Goal: Find specific page/section: Locate item on page

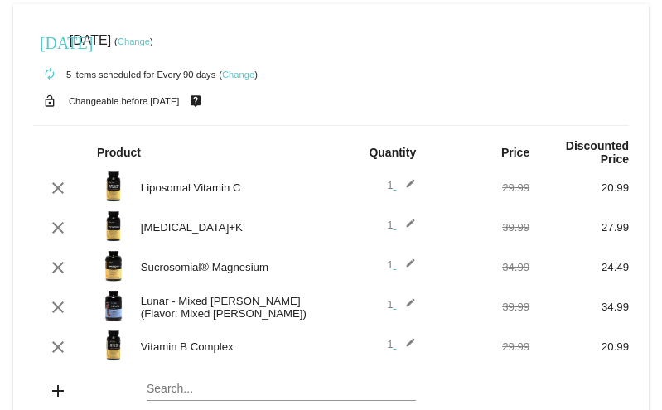
click at [114, 214] on img at bounding box center [113, 226] width 33 height 33
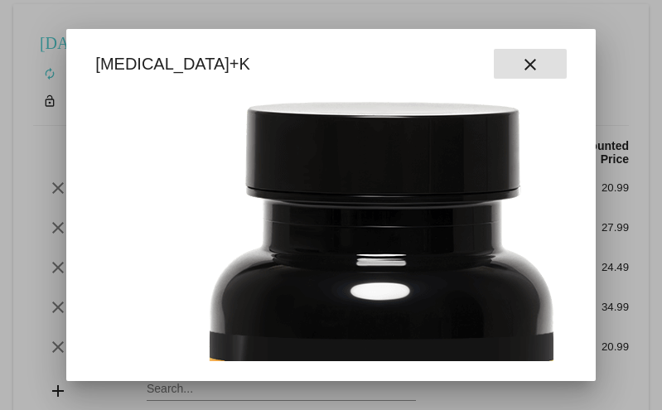
scroll to position [0, 118]
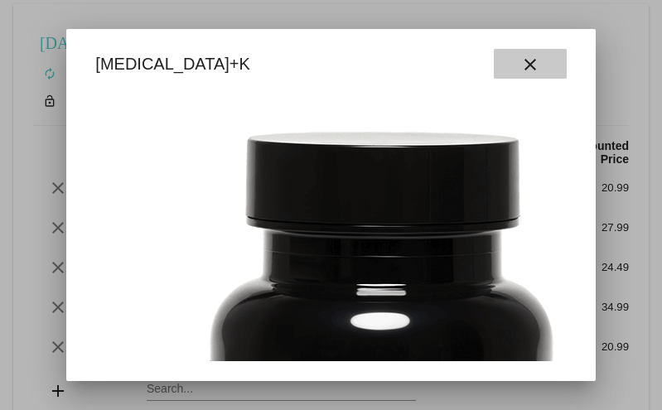
click at [523, 65] on mat-icon "close" at bounding box center [530, 65] width 20 height 20
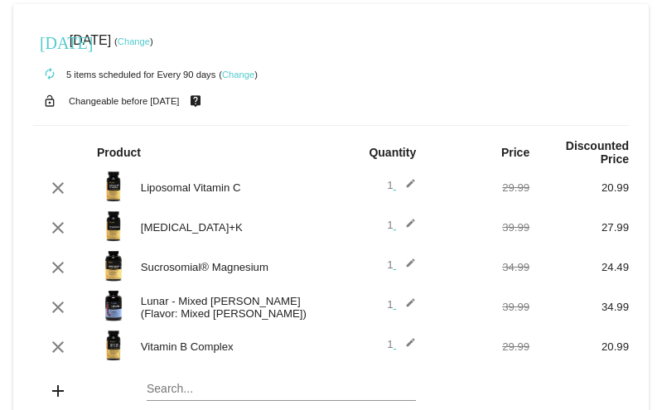
click at [109, 170] on img at bounding box center [113, 186] width 33 height 33
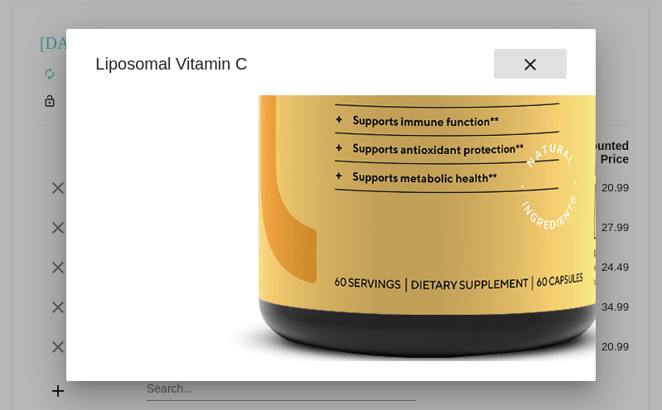
scroll to position [523, 69]
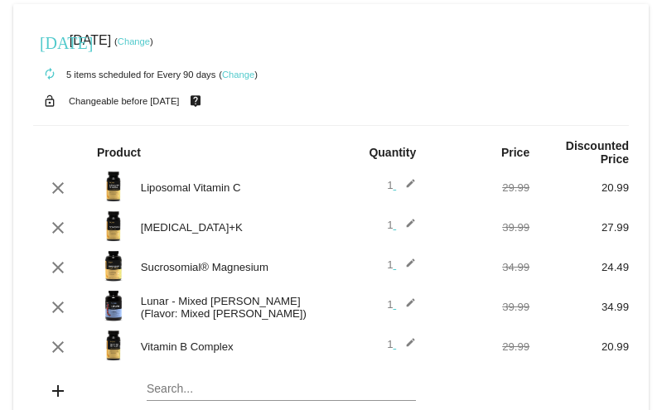
click at [119, 210] on img at bounding box center [113, 226] width 33 height 33
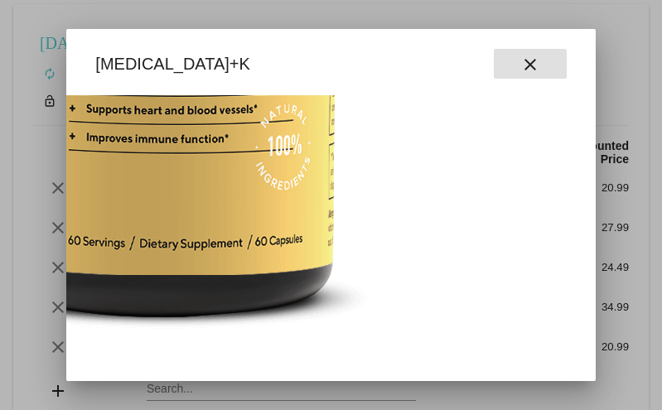
scroll to position [564, 339]
